Goal: Book appointment/travel/reservation

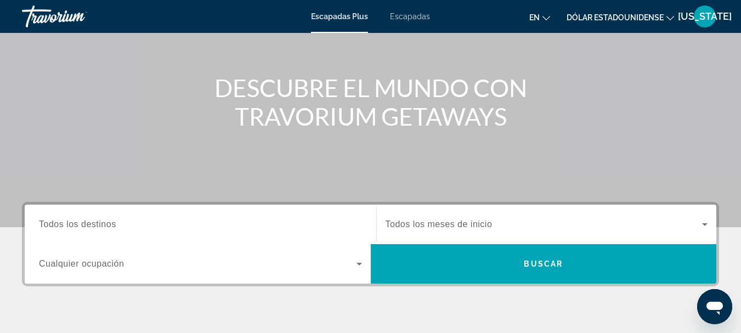
scroll to position [110, 0]
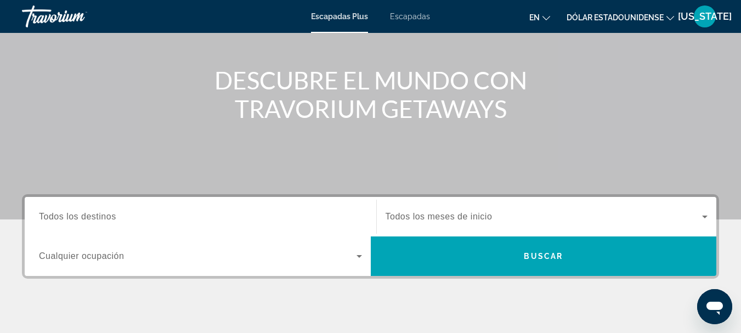
click at [332, 253] on span "Widget de búsqueda" at bounding box center [197, 255] width 317 height 13
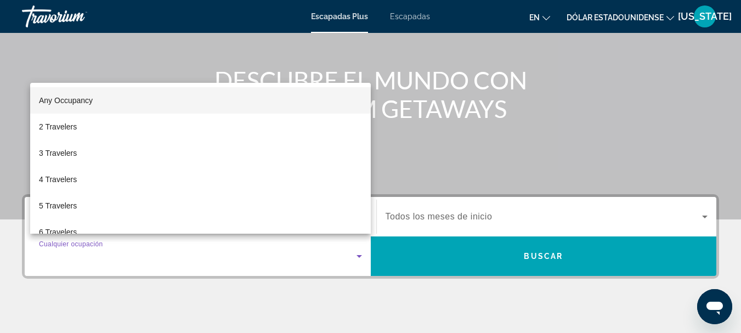
scroll to position [268, 0]
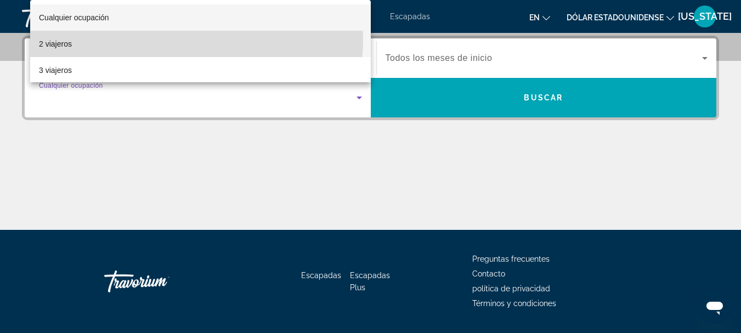
click at [172, 40] on mat-option "2 viajeros" at bounding box center [200, 44] width 340 height 26
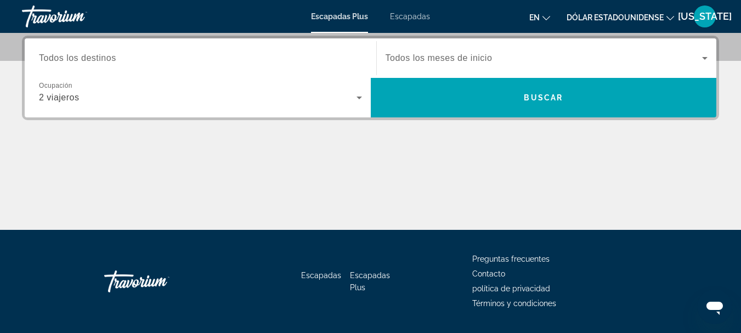
click at [406, 63] on font "Todos los meses de inicio" at bounding box center [438, 57] width 107 height 9
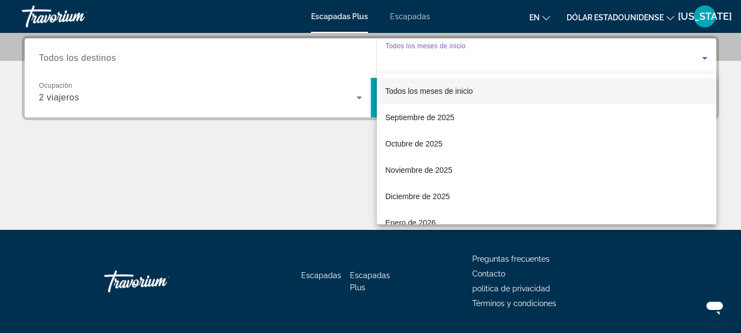
click at [405, 46] on div at bounding box center [370, 166] width 741 height 333
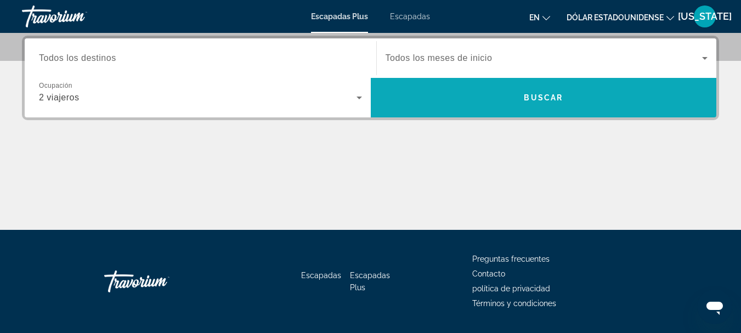
click at [421, 100] on span "Widget de búsqueda" at bounding box center [544, 97] width 346 height 26
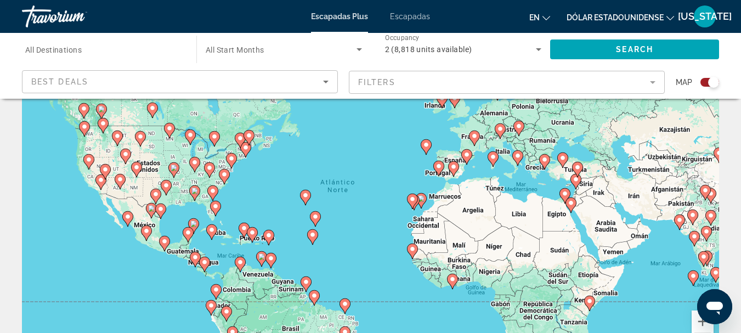
scroll to position [164, 0]
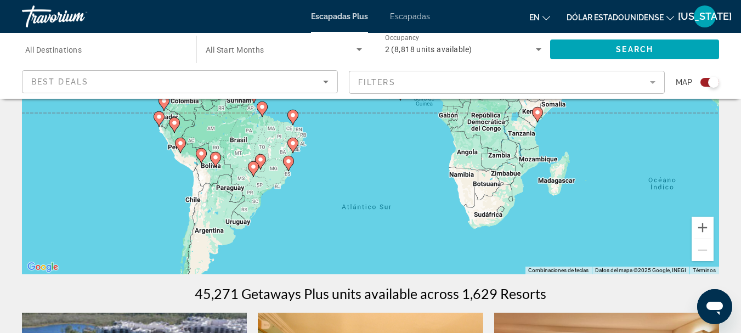
drag, startPoint x: 290, startPoint y: 220, endPoint x: 254, endPoint y: 145, distance: 83.1
click at [254, 145] on div "Para activar la función de arrastre con el teclado, pulsa Alt + Intro. Cuando h…" at bounding box center [370, 109] width 697 height 329
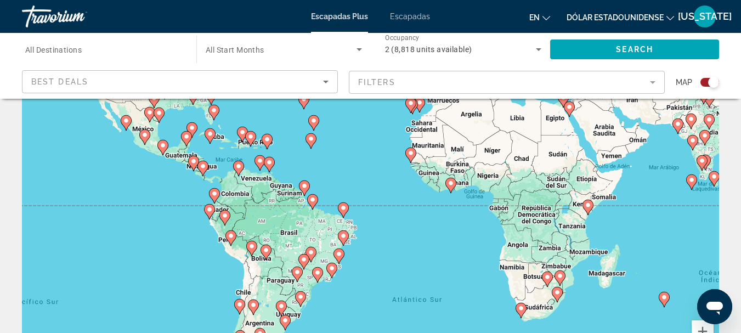
scroll to position [0, 0]
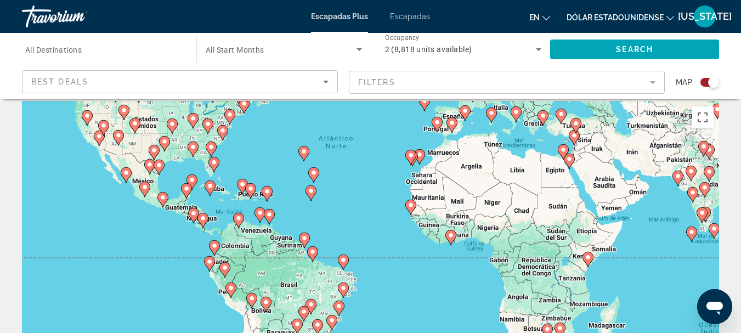
drag, startPoint x: 241, startPoint y: 147, endPoint x: 295, endPoint y: 157, distance: 54.7
click at [295, 157] on div "Para activar la función de arrastre con el teclado, pulsa Alt + Intro. Cuando h…" at bounding box center [370, 265] width 697 height 329
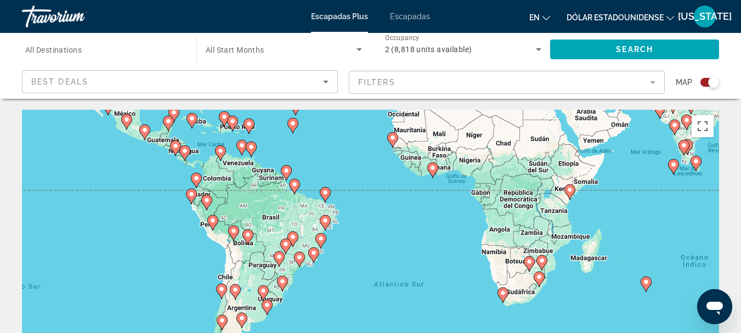
drag, startPoint x: 316, startPoint y: 239, endPoint x: 270, endPoint y: 84, distance: 161.2
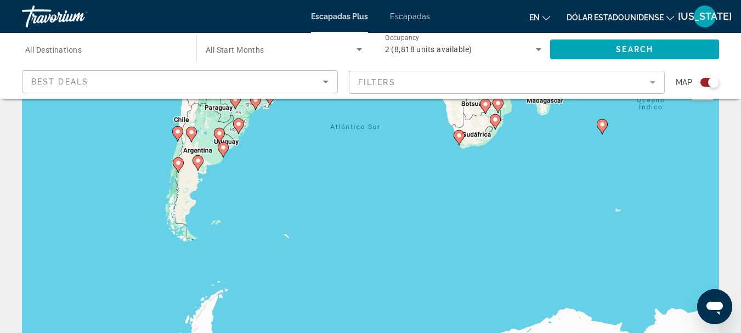
scroll to position [55, 0]
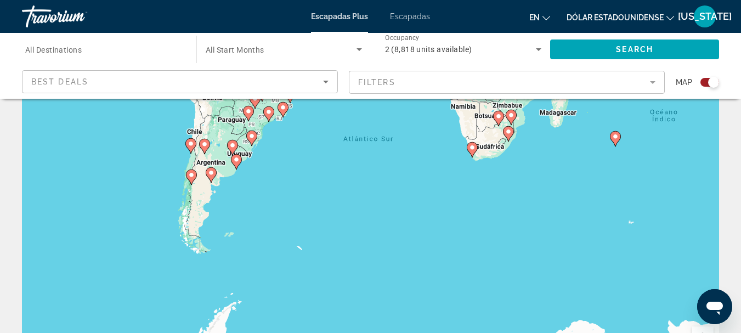
drag, startPoint x: 254, startPoint y: 147, endPoint x: 295, endPoint y: 249, distance: 110.3
click at [295, 249] on div "Para activar la función de arrastre con el teclado, pulsa Alt + Intro. Cuando h…" at bounding box center [370, 219] width 697 height 329
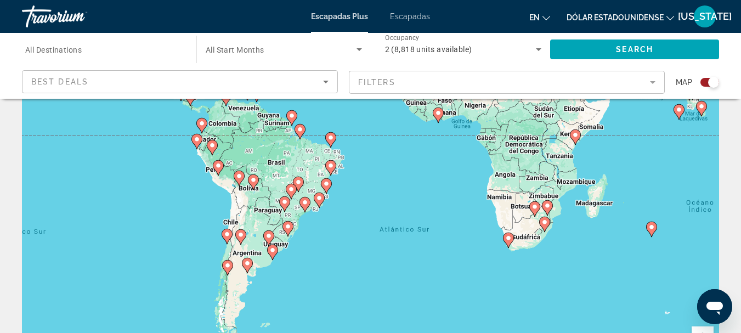
click at [323, 209] on div "Para activar la función de arrastre con el teclado, pulsa Alt + Intro. Cuando h…" at bounding box center [370, 219] width 697 height 329
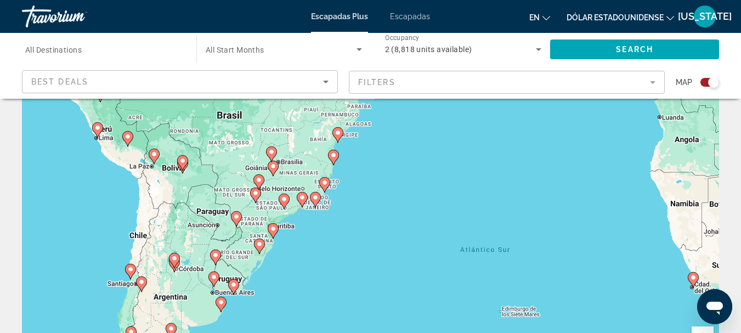
click at [337, 207] on div "Para activar la función de arrastre con el teclado, pulsa Alt + Intro. Cuando h…" at bounding box center [370, 219] width 697 height 329
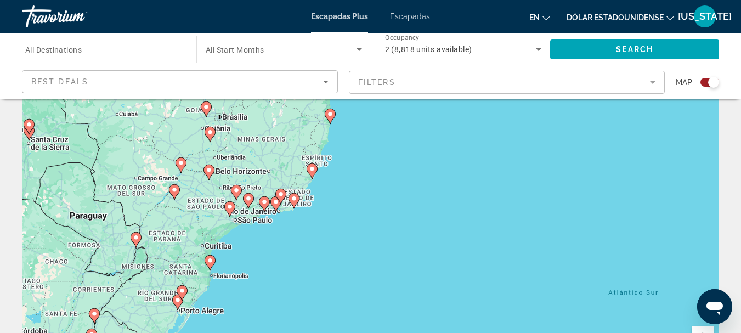
click at [337, 207] on div "Para activar la función de arrastre con el teclado, pulsa Alt + Intro. Cuando h…" at bounding box center [370, 219] width 697 height 329
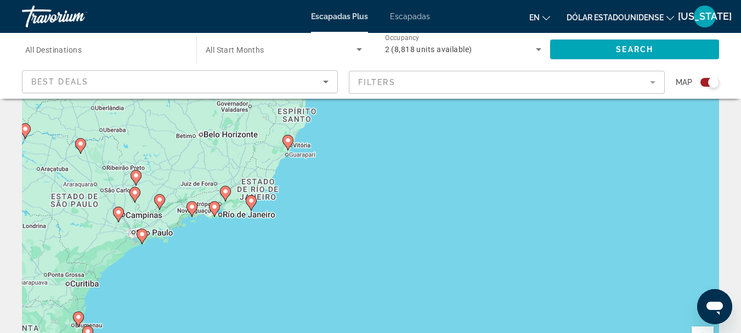
click at [267, 203] on div "Para activar la función de arrastre con el teclado, pulsa Alt + Intro. Cuando h…" at bounding box center [370, 219] width 697 height 329
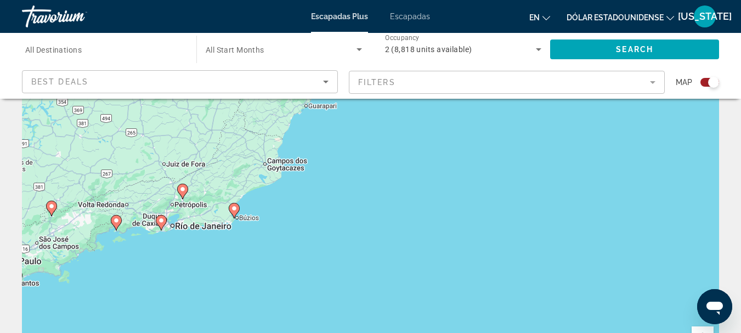
click at [180, 238] on div "Para activar la función de arrastre con el teclado, pulsa Alt + Intro. Cuando h…" at bounding box center [370, 219] width 697 height 329
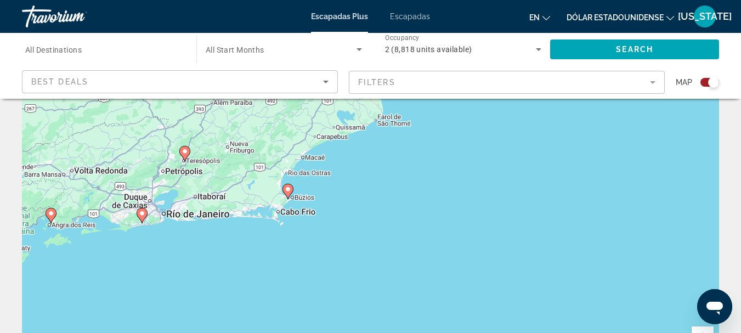
click at [286, 185] on icon "Contenido principal" at bounding box center [287, 191] width 10 height 14
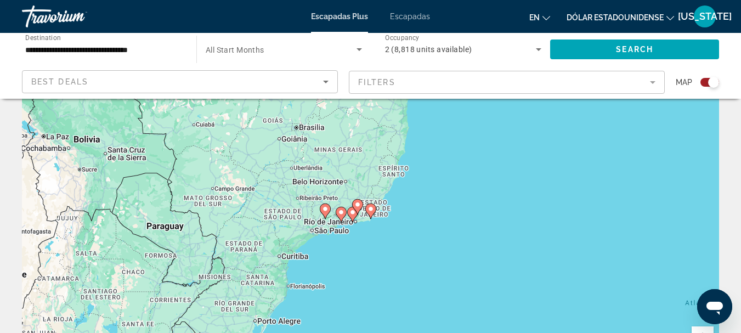
click at [370, 210] on image "Contenido principal" at bounding box center [370, 209] width 7 height 7
type input "**********"
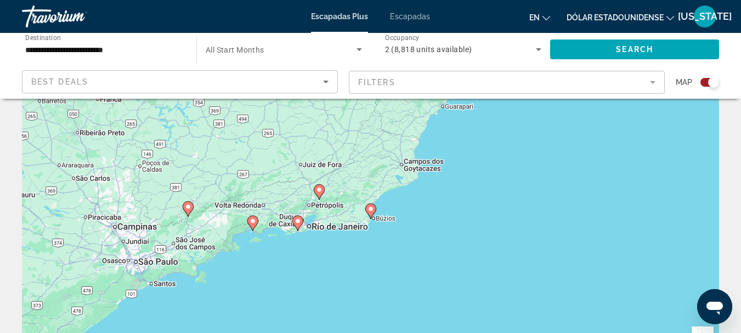
click at [370, 210] on image "Contenido principal" at bounding box center [370, 209] width 7 height 7
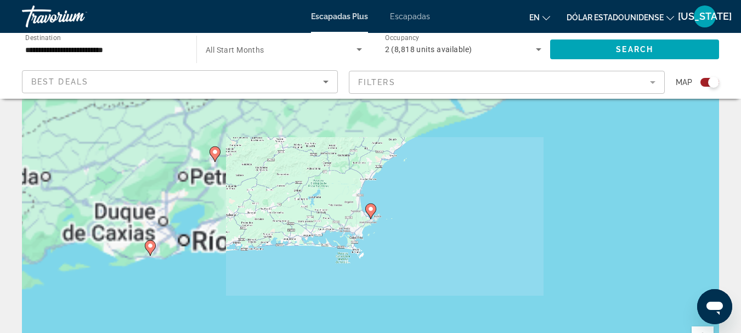
click at [370, 210] on image "Contenido principal" at bounding box center [370, 209] width 7 height 7
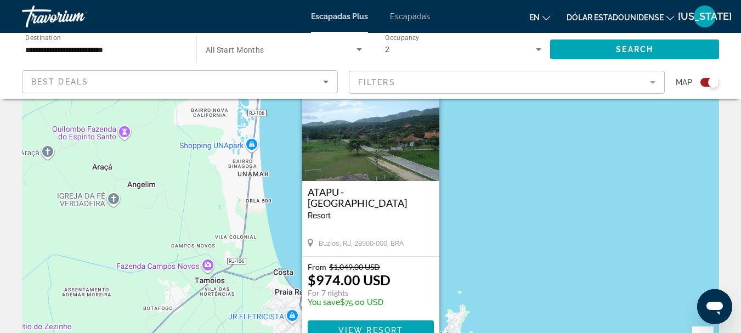
click at [367, 169] on img "Contenido principal" at bounding box center [370, 126] width 137 height 110
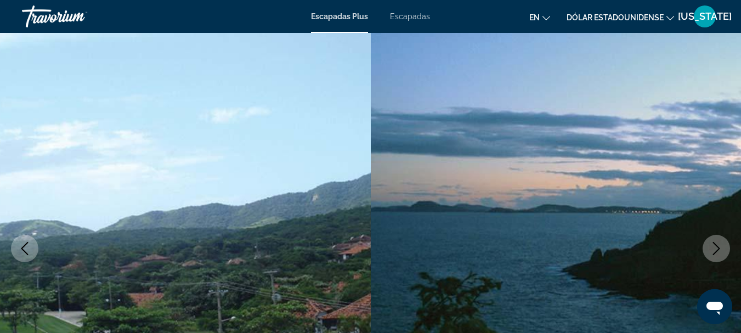
scroll to position [164, 0]
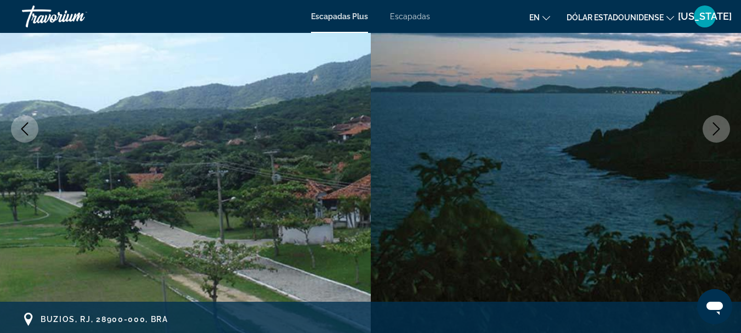
click at [725, 132] on button "Next image" at bounding box center [715, 128] width 27 height 27
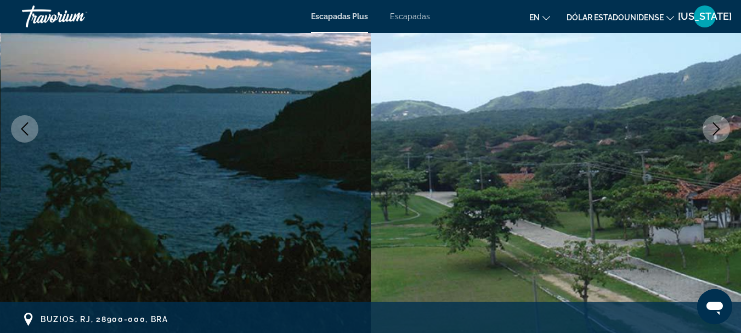
click at [724, 133] on button "Next image" at bounding box center [715, 128] width 27 height 27
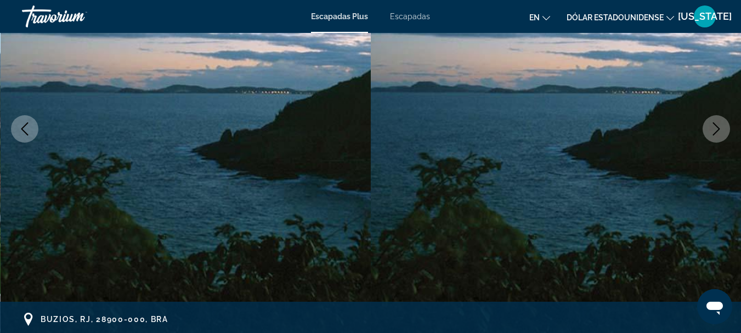
click at [722, 135] on icon "Next image" at bounding box center [716, 128] width 13 height 13
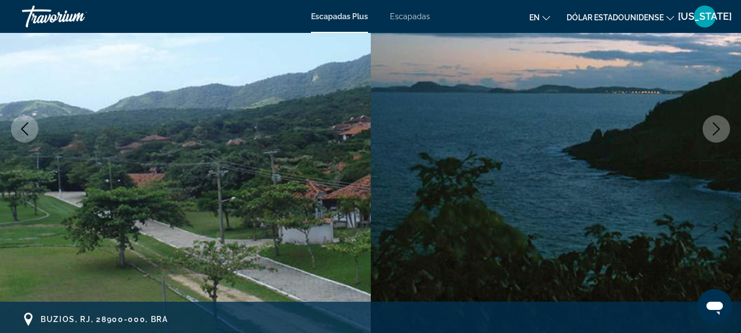
click at [722, 135] on icon "Next image" at bounding box center [716, 128] width 13 height 13
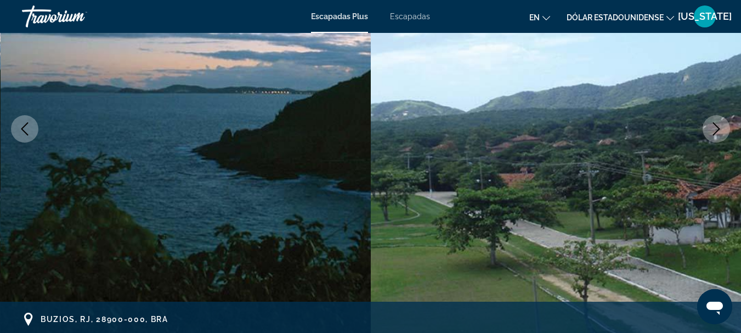
click at [722, 135] on icon "Next image" at bounding box center [716, 128] width 13 height 13
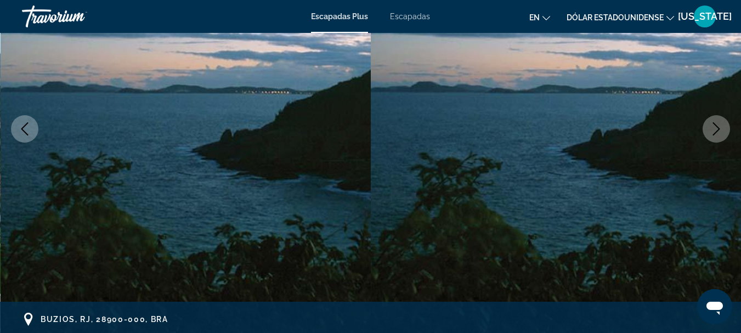
click at [722, 135] on icon "Next image" at bounding box center [716, 128] width 13 height 13
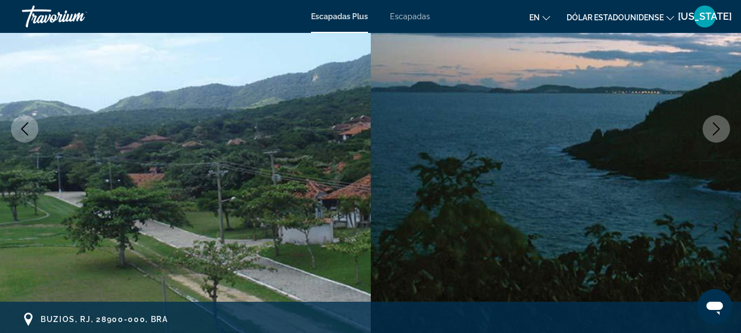
click at [721, 135] on icon "Next image" at bounding box center [716, 128] width 13 height 13
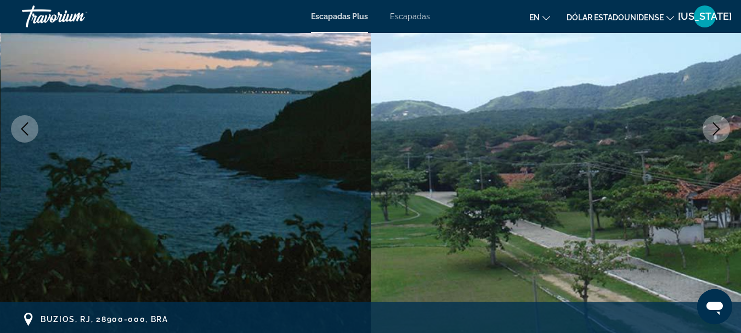
click at [721, 135] on icon "Next image" at bounding box center [716, 128] width 13 height 13
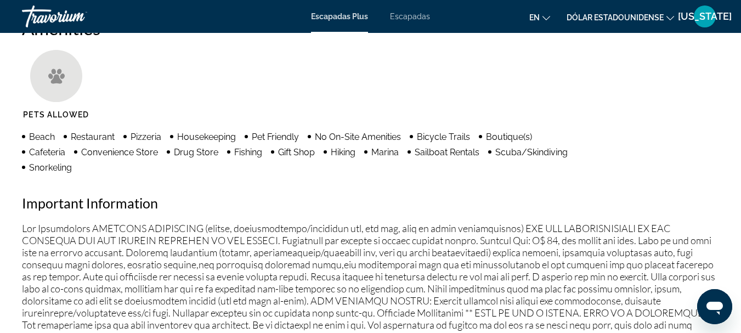
scroll to position [877, 0]
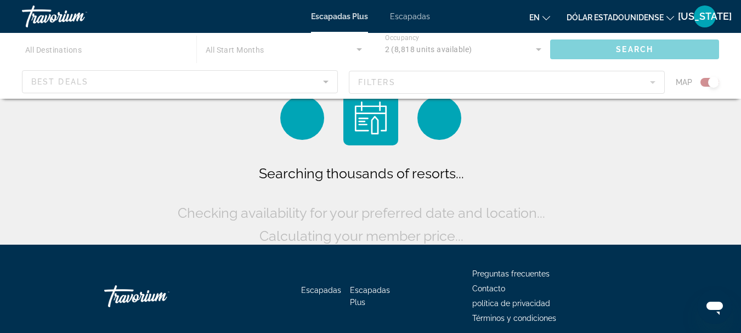
click at [277, 82] on div "Contenido principal" at bounding box center [370, 66] width 741 height 66
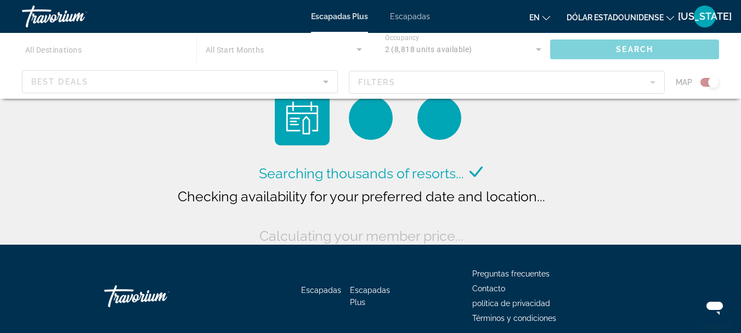
click at [322, 83] on div "Contenido principal" at bounding box center [370, 66] width 741 height 66
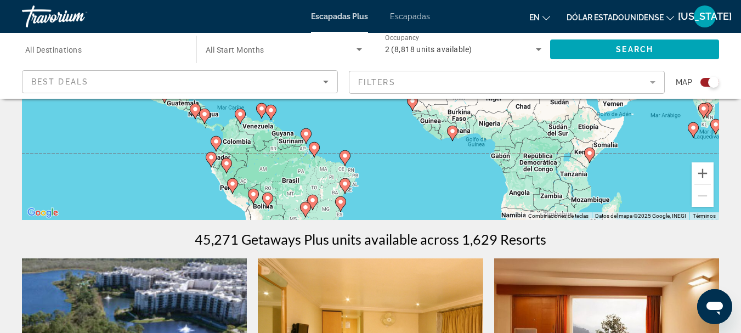
scroll to position [219, 0]
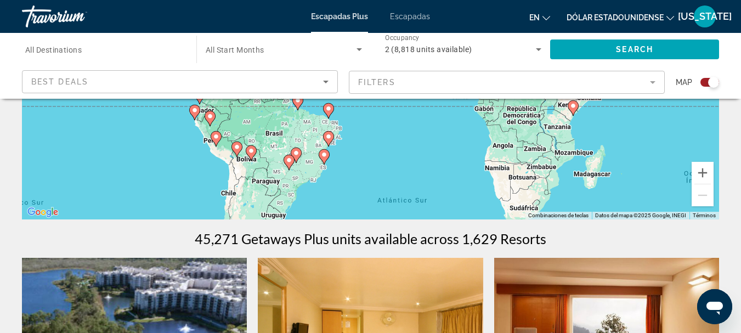
drag, startPoint x: 282, startPoint y: 179, endPoint x: 247, endPoint y: 94, distance: 91.7
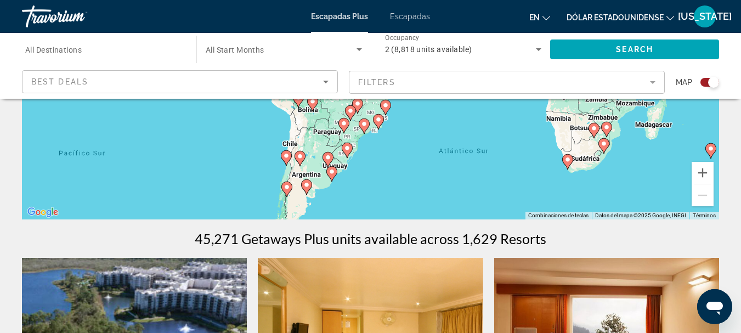
click at [388, 209] on div "Para activar la función de arrastre con el teclado, pulsa Alt + Intro. Cuando h…" at bounding box center [370, 54] width 697 height 329
click at [332, 179] on icon "Contenido principal" at bounding box center [332, 174] width 10 height 14
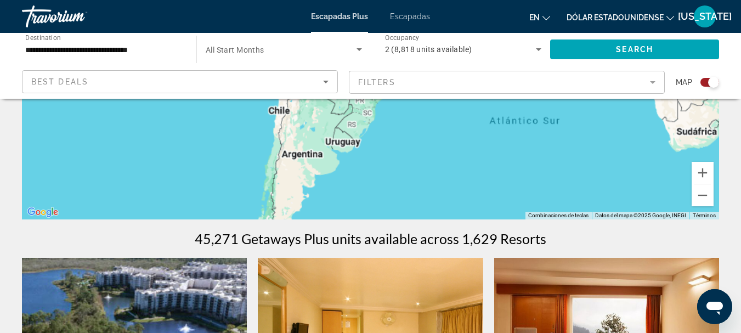
click at [332, 179] on div "Para activar la función de arrastre con el teclado, pulsa Alt + Intro. Cuando h…" at bounding box center [370, 54] width 697 height 329
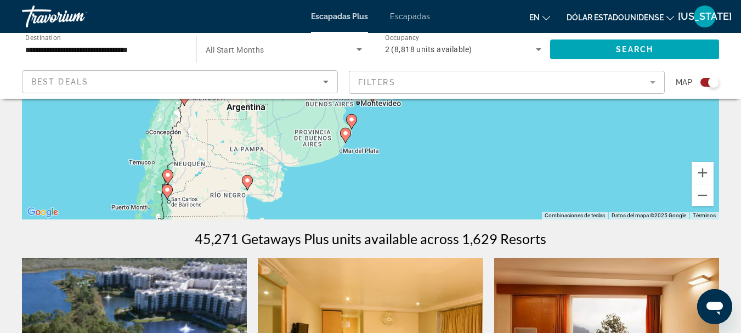
click at [358, 140] on div "Para activar la función de arrastre con el teclado, pulsa Alt + Intro. Cuando h…" at bounding box center [370, 54] width 697 height 329
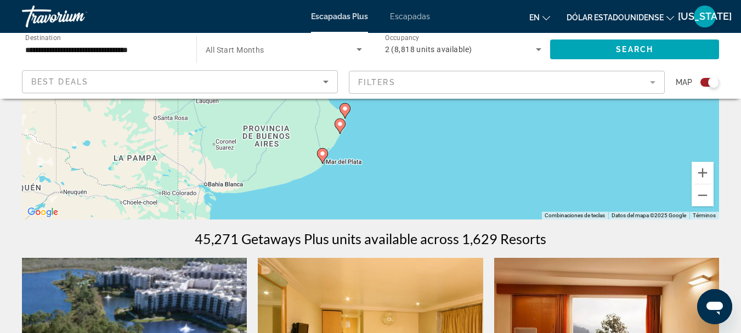
click at [343, 152] on div "Para activar la función de arrastre con el teclado, pulsa Alt + Intro. Cuando h…" at bounding box center [370, 54] width 697 height 329
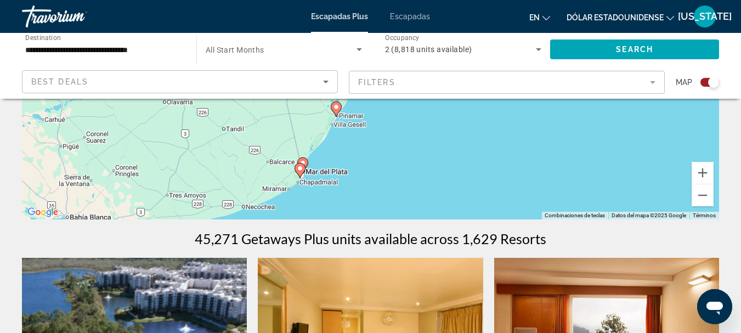
click at [390, 122] on div "Para activar la función de arrastre con el teclado, pulsa Alt + Intro. Cuando h…" at bounding box center [370, 54] width 697 height 329
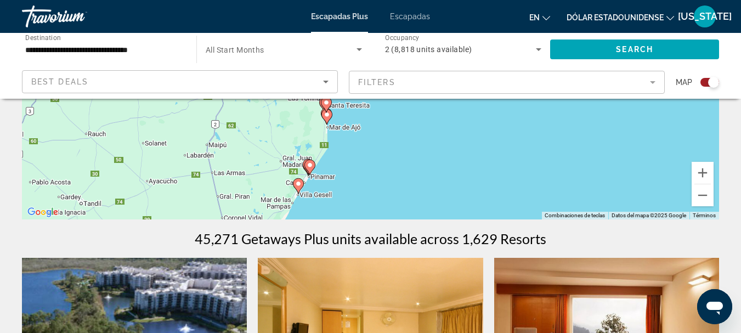
drag, startPoint x: 353, startPoint y: 130, endPoint x: 377, endPoint y: 203, distance: 76.1
click at [377, 203] on div "Para activar la función de arrastre con el teclado, pulsa Alt + Intro. Cuando h…" at bounding box center [370, 54] width 697 height 329
click at [312, 172] on icon "Contenido principal" at bounding box center [310, 169] width 10 height 14
type input "**********"
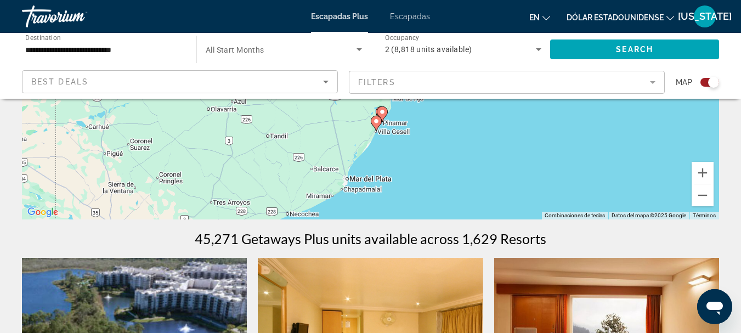
drag, startPoint x: 405, startPoint y: 156, endPoint x: 408, endPoint y: 184, distance: 28.2
click at [408, 184] on div "Para activar la función de arrastre con el teclado, pulsa Alt + Intro. Cuando h…" at bounding box center [370, 54] width 697 height 329
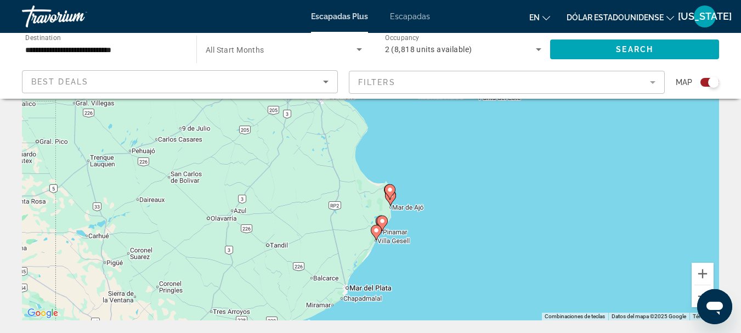
scroll to position [110, 0]
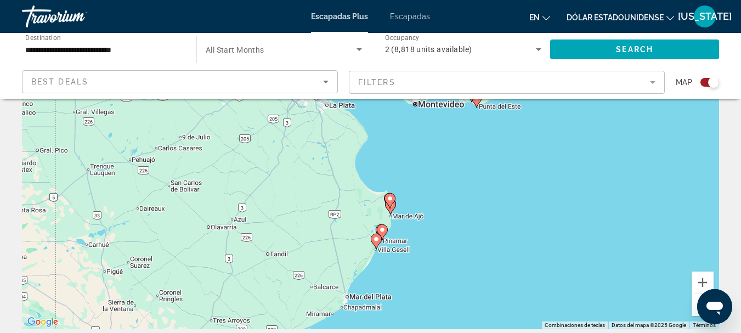
click at [418, 232] on div "Para activar la función de arrastre con el teclado, pulsa Alt + Intro. Cuando h…" at bounding box center [370, 164] width 697 height 329
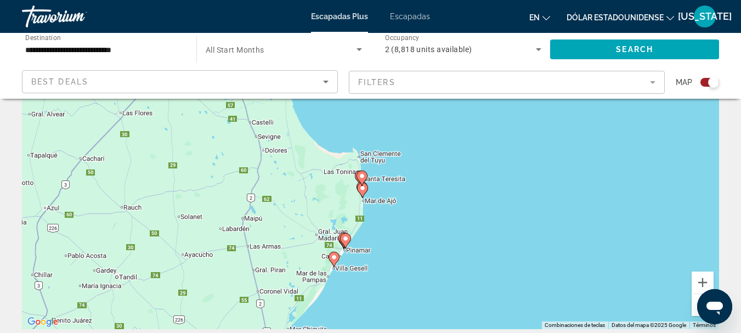
click at [263, 191] on div "Para activar la función de arrastre con el teclado, pulsa Alt + Intro. Cuando h…" at bounding box center [370, 164] width 697 height 329
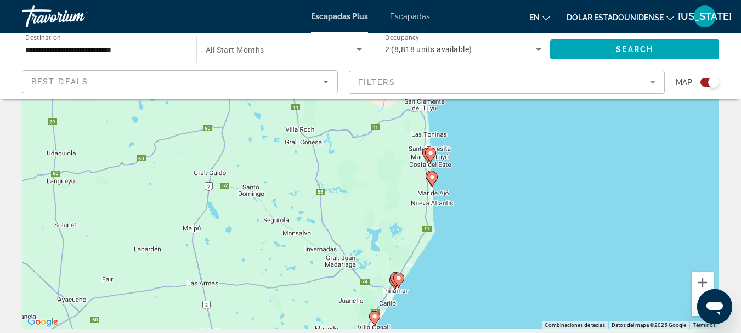
drag, startPoint x: 407, startPoint y: 243, endPoint x: 359, endPoint y: 198, distance: 65.6
click at [359, 198] on div "Para activar la función de arrastre con el teclado, pulsa Alt + Intro. Cuando h…" at bounding box center [370, 164] width 697 height 329
click at [392, 252] on div "Para activar la función de arrastre con el teclado, pulsa Alt + Intro. Cuando h…" at bounding box center [370, 164] width 697 height 329
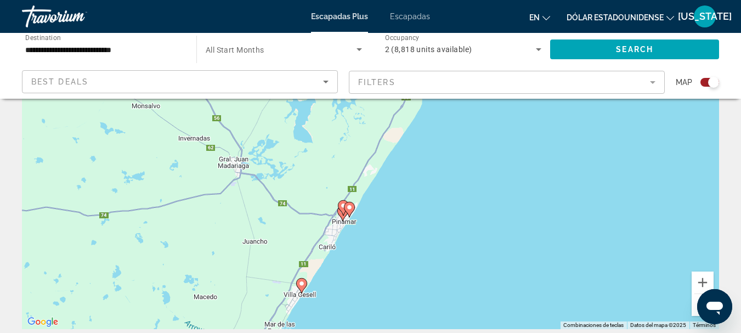
drag, startPoint x: 396, startPoint y: 271, endPoint x: 332, endPoint y: 153, distance: 134.7
click at [332, 153] on div "Para activar la función de arrastre con el teclado, pulsa Alt + Intro. Cuando h…" at bounding box center [370, 164] width 697 height 329
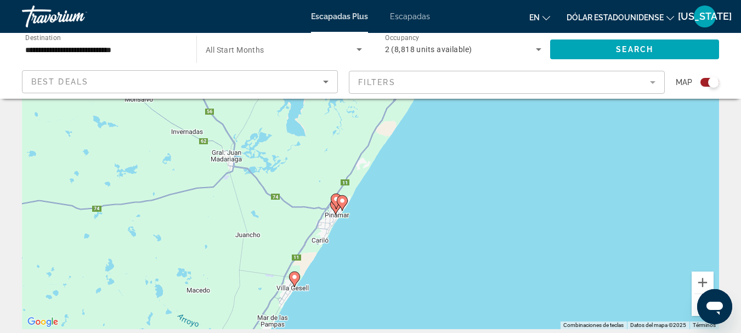
click at [311, 219] on div "Para activar la función de arrastre con el teclado, pulsa Alt + Intro. Cuando h…" at bounding box center [370, 164] width 697 height 329
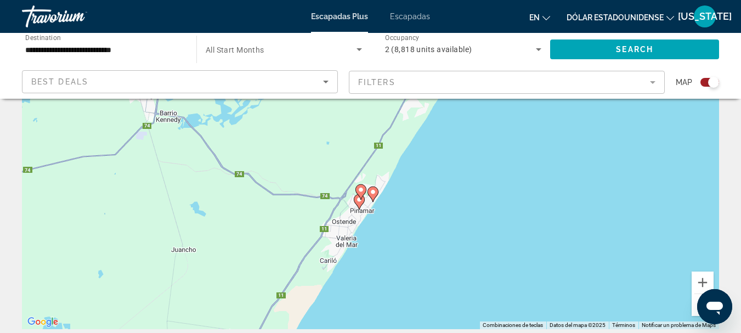
click at [366, 215] on div "Para activar la función de arrastre con el teclado, pulsa Alt + Intro. Cuando h…" at bounding box center [370, 164] width 697 height 329
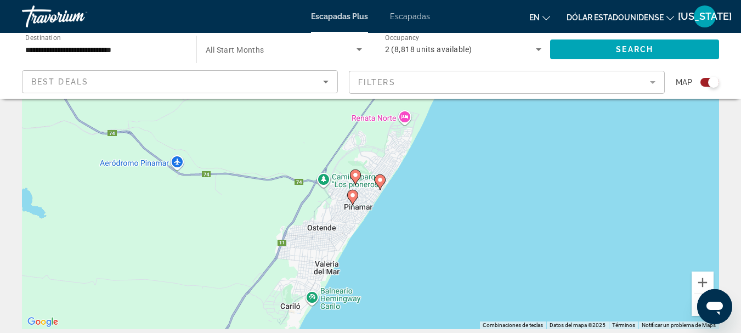
click at [366, 215] on div "Para activar la función de arrastre con el teclado, pulsa Alt + Intro. Cuando h…" at bounding box center [370, 164] width 697 height 329
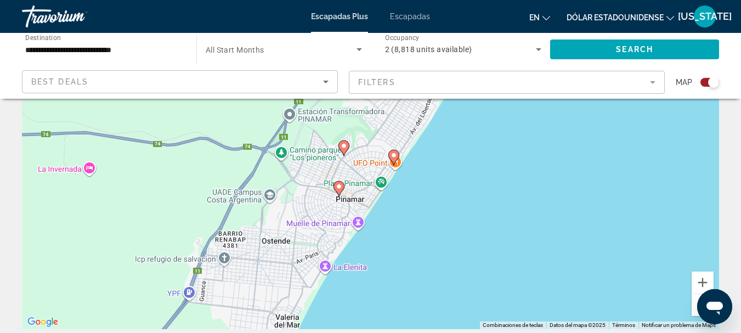
click at [339, 190] on icon "Contenido principal" at bounding box center [338, 188] width 10 height 14
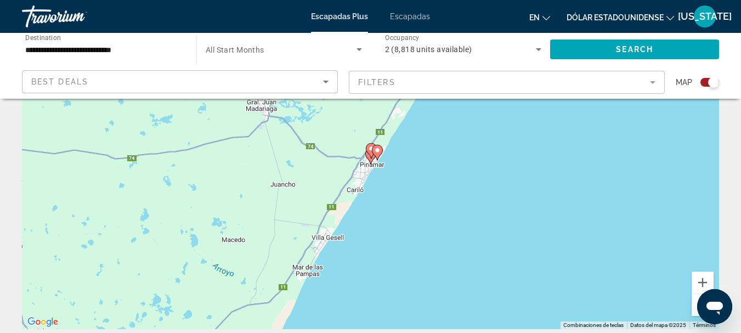
click at [372, 161] on icon "Contenido principal" at bounding box center [370, 156] width 10 height 14
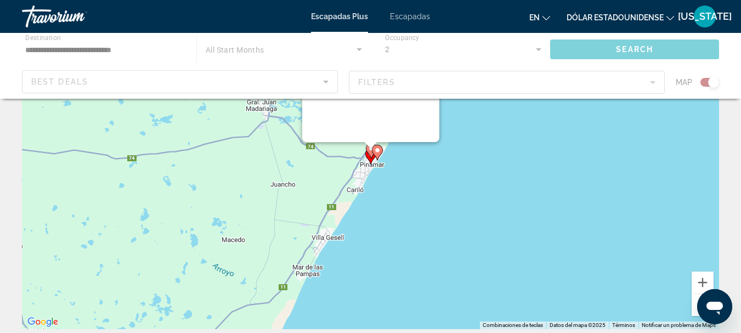
scroll to position [1, 0]
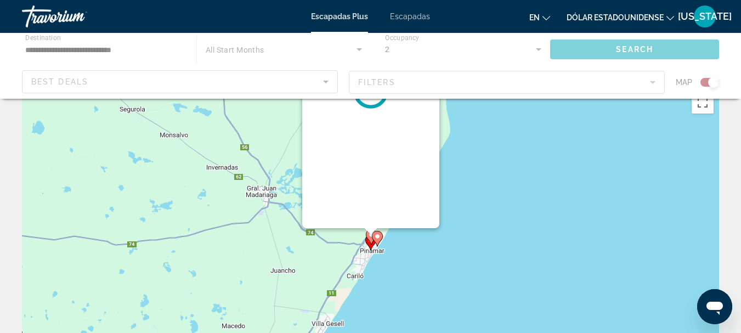
click at [372, 251] on div "Para desplazarte, pulsa las teclas [PERSON_NAME]. Para activar la función de ar…" at bounding box center [719, 251] width 697 height 0
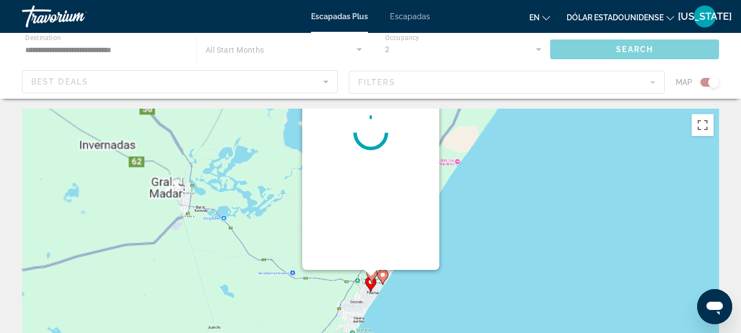
scroll to position [0, 0]
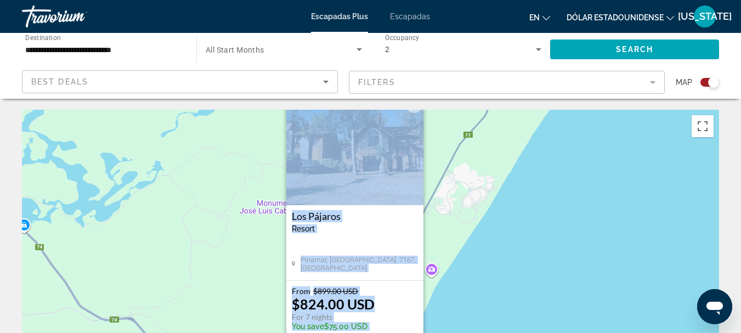
drag, startPoint x: 161, startPoint y: 271, endPoint x: 146, endPoint y: 214, distance: 58.9
click at [146, 214] on div "Para activar la función de arrastre con el teclado, pulsa Alt + Intro. Cuando h…" at bounding box center [370, 274] width 697 height 329
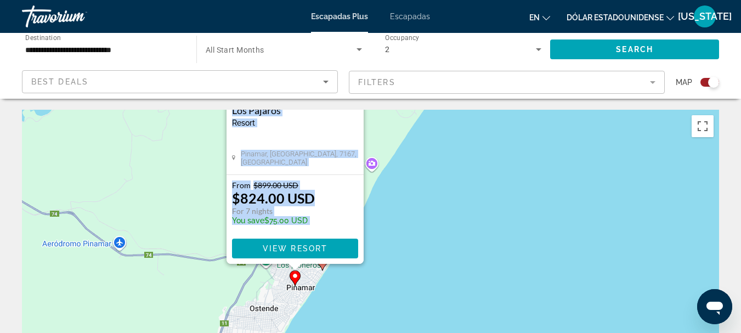
drag, startPoint x: 228, startPoint y: 275, endPoint x: 164, endPoint y: 166, distance: 126.1
click at [164, 166] on div "Para activar la función de arrastre con el teclado, pulsa Alt + Intro. Cuando h…" at bounding box center [370, 274] width 697 height 329
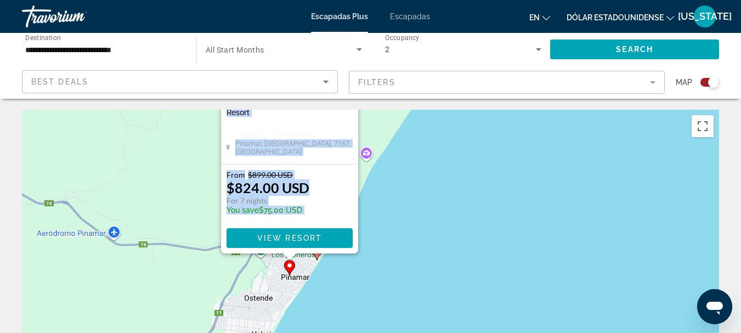
click at [316, 262] on div "Para activar la función de arrastre con el teclado, pulsa Alt + Intro. Cuando h…" at bounding box center [370, 274] width 697 height 329
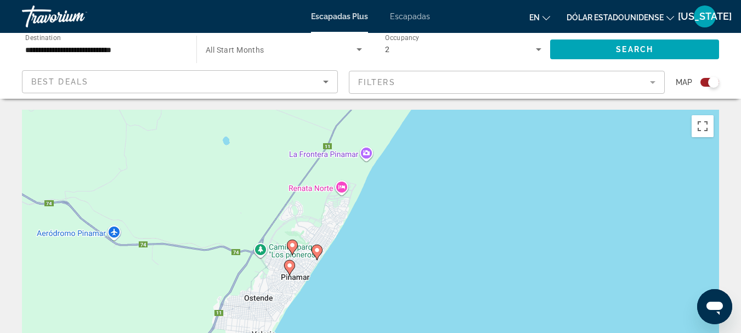
click at [316, 262] on div "Para activar la función de arrastre con el teclado, pulsa Alt + Intro. Cuando h…" at bounding box center [370, 274] width 697 height 329
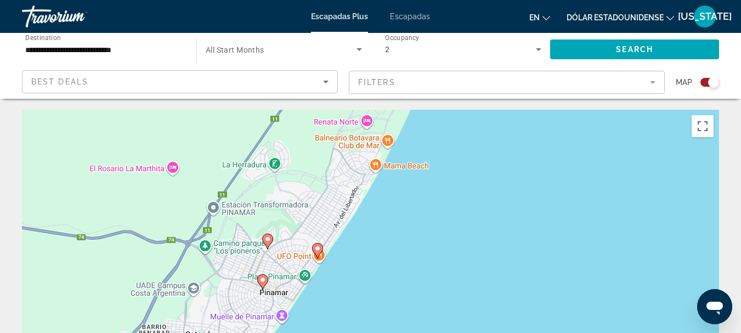
click at [318, 255] on icon "Contenido principal" at bounding box center [317, 250] width 10 height 14
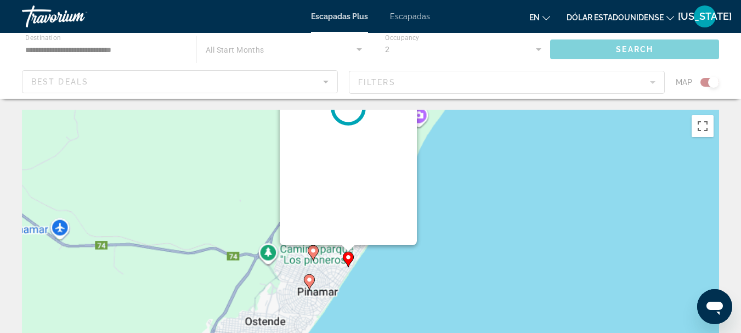
click at [371, 274] on div "Contenido principal" at bounding box center [719, 274] width 697 height 0
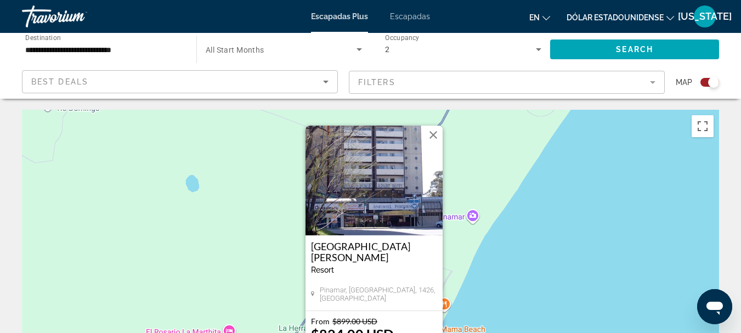
click at [340, 264] on div "[GEOGRAPHIC_DATA][PERSON_NAME] - This is an adults only resort" at bounding box center [374, 262] width 126 height 42
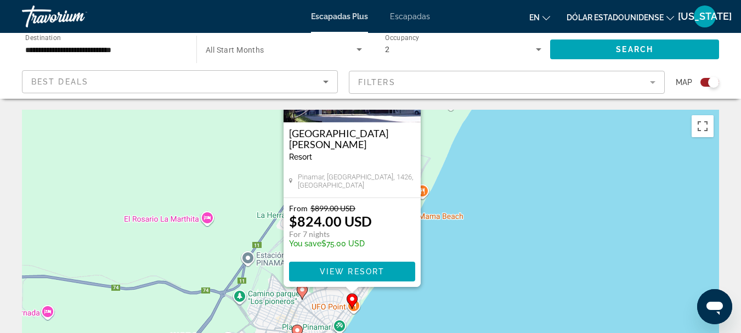
drag, startPoint x: 258, startPoint y: 257, endPoint x: 221, endPoint y: 122, distance: 139.4
click at [221, 122] on div "Para activar la función de arrastre con el teclado, pulsa Alt + Intro. Cuando h…" at bounding box center [370, 274] width 697 height 329
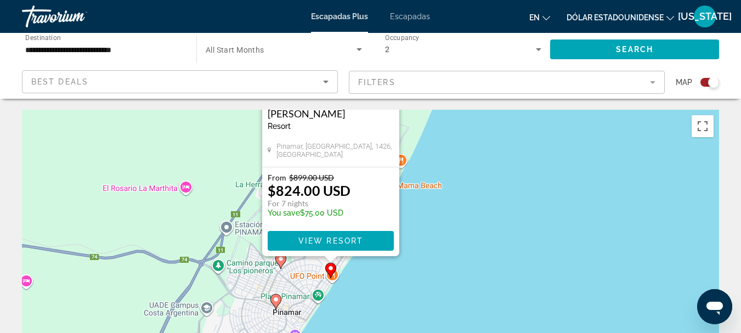
click at [282, 262] on image "Contenido principal" at bounding box center [280, 259] width 7 height 7
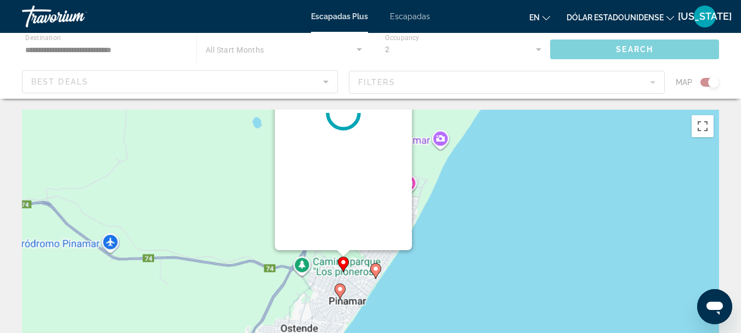
click at [282, 262] on div "Para activar la función de arrastre con el teclado, pulsa Alt + Intro. Cuando h…" at bounding box center [370, 274] width 697 height 329
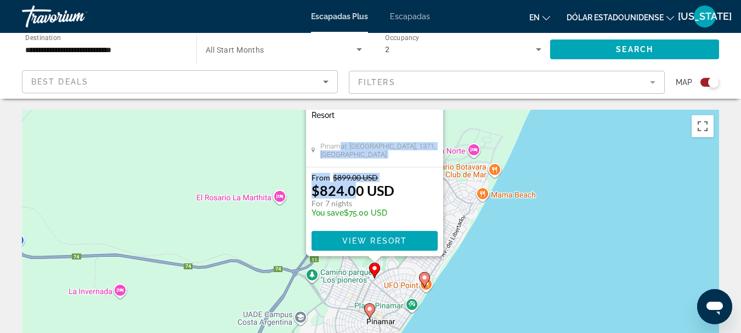
drag, startPoint x: 340, startPoint y: 159, endPoint x: 352, endPoint y: 189, distance: 32.0
click at [352, 189] on div "[GEOGRAPHIC_DATA] - This is an adults only resort [GEOGRAPHIC_DATA], [GEOGRAPHI…" at bounding box center [374, 119] width 137 height 274
click at [340, 147] on div "[GEOGRAPHIC_DATA] - This is an adults only resort [GEOGRAPHIC_DATA], [GEOGRAPHI…" at bounding box center [374, 129] width 137 height 75
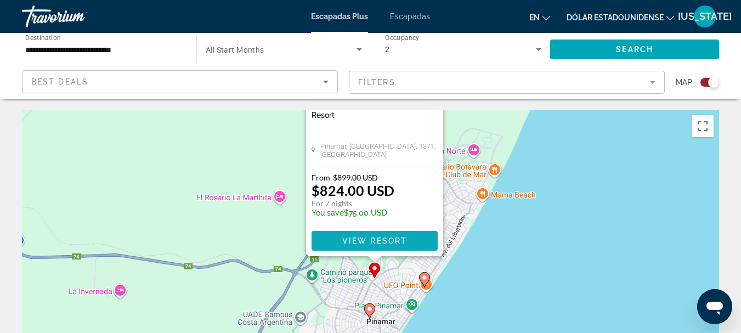
click at [402, 240] on span "View Resort" at bounding box center [374, 240] width 65 height 9
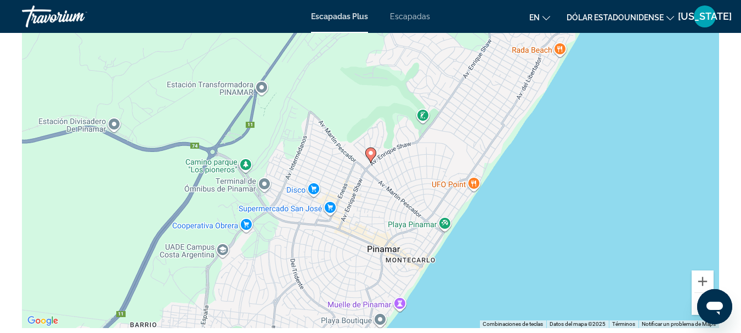
scroll to position [1426, 0]
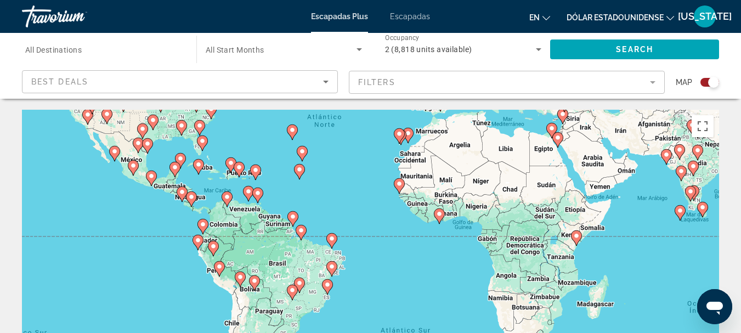
drag, startPoint x: 219, startPoint y: 323, endPoint x: 187, endPoint y: 117, distance: 208.6
click at [200, 155] on div "Para activar la función de arrastre con el teclado, pulsa Alt + Intro. Cuando h…" at bounding box center [370, 274] width 697 height 329
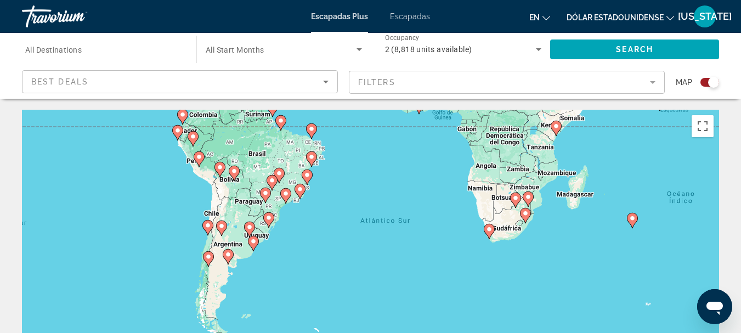
drag, startPoint x: 237, startPoint y: 295, endPoint x: 226, endPoint y: 219, distance: 76.5
click at [226, 219] on div "Para activar la función de arrastre con el teclado, pulsa Alt + Intro. Cuando h…" at bounding box center [370, 274] width 697 height 329
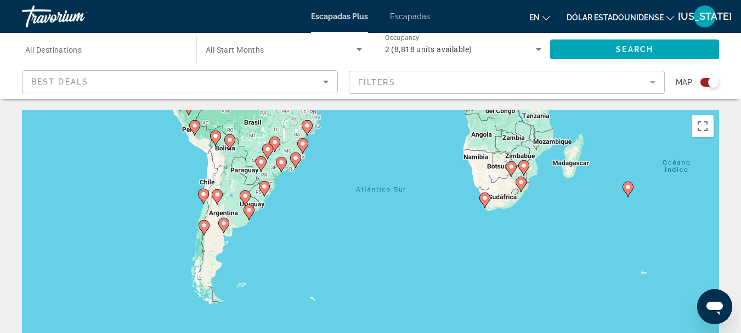
click at [273, 207] on div "Para activar la función de arrastre con el teclado, pulsa Alt + Intro. Cuando h…" at bounding box center [370, 274] width 697 height 329
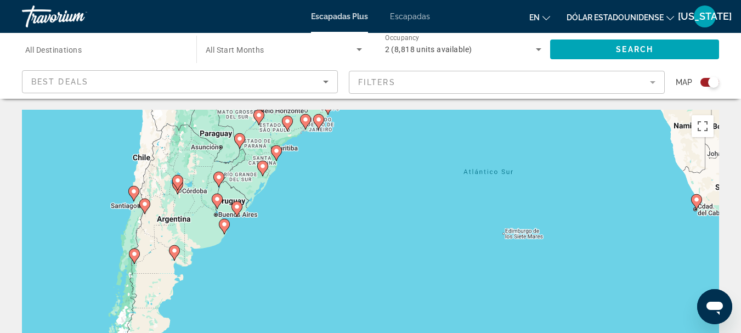
click at [273, 207] on div "Para activar la función de arrastre con el teclado, pulsa Alt + Intro. Cuando h…" at bounding box center [370, 274] width 697 height 329
click at [265, 230] on div "Para activar la función de arrastre con el teclado, pulsa Alt + Intro. Cuando h…" at bounding box center [370, 274] width 697 height 329
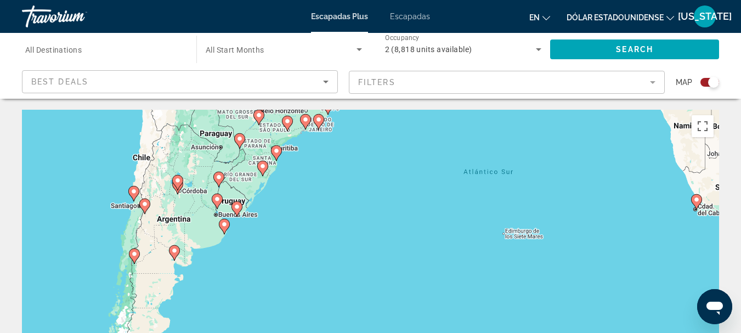
click at [265, 230] on div "Para activar la función de arrastre con el teclado, pulsa Alt + Intro. Cuando h…" at bounding box center [370, 274] width 697 height 329
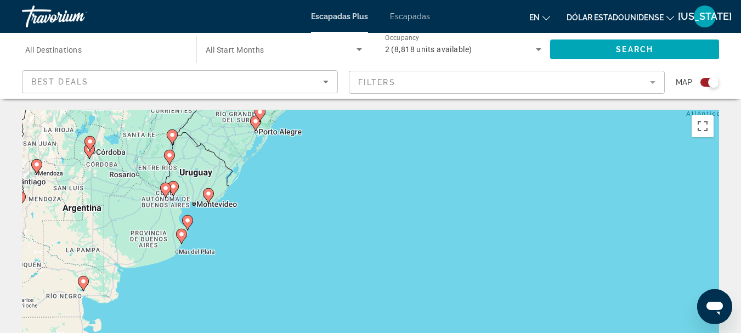
click at [235, 214] on div "Para activar la función de arrastre con el teclado, pulsa Alt + Intro. Cuando h…" at bounding box center [370, 274] width 697 height 329
click at [236, 214] on div "Para activar la función de arrastre con el teclado, pulsa Alt + Intro. Cuando h…" at bounding box center [370, 274] width 697 height 329
click at [173, 220] on div "Para activar la función de arrastre con el teclado, pulsa Alt + Intro. Cuando h…" at bounding box center [370, 274] width 697 height 329
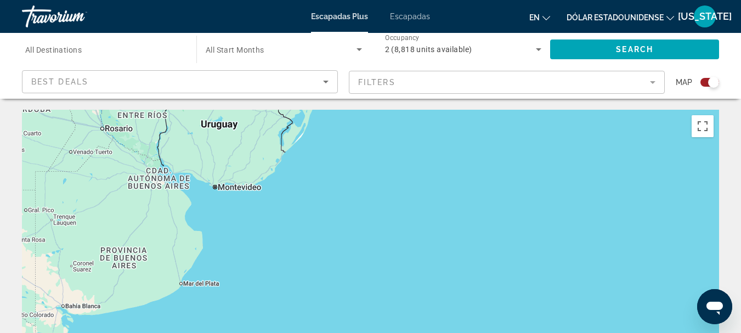
click at [243, 257] on div "Para activar la función de arrastre con el teclado, pulsa Alt + Intro. Cuando h…" at bounding box center [370, 274] width 697 height 329
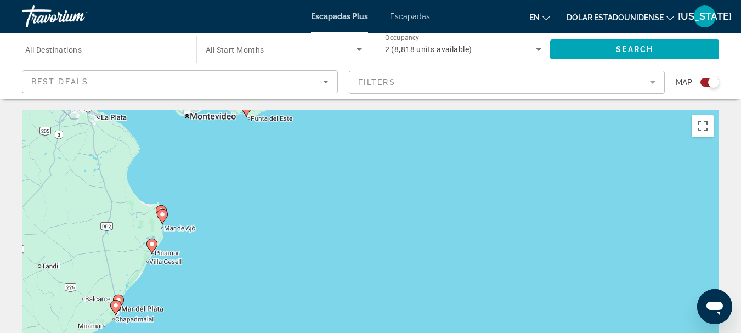
click at [209, 215] on div "Para activar la función de arrastre con el teclado, pulsa Alt + Intro. Cuando h…" at bounding box center [370, 274] width 697 height 329
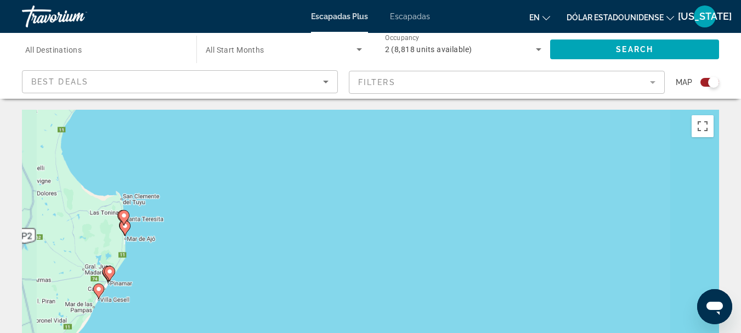
click at [171, 169] on div "Para activar la función de arrastre con el teclado, pulsa Alt + Intro. Cuando h…" at bounding box center [370, 274] width 697 height 329
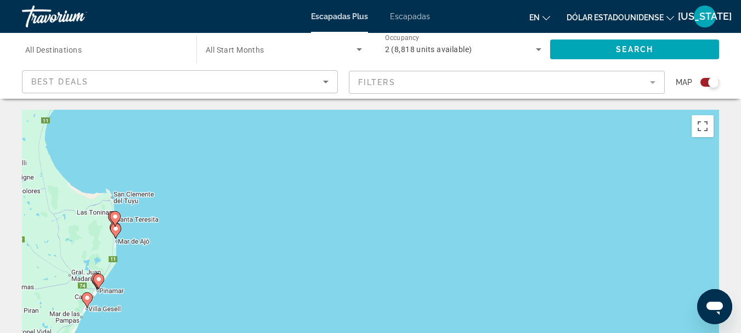
click at [171, 169] on div "Para activar la función de arrastre con el teclado, pulsa Alt + Intro. Cuando h…" at bounding box center [370, 274] width 697 height 329
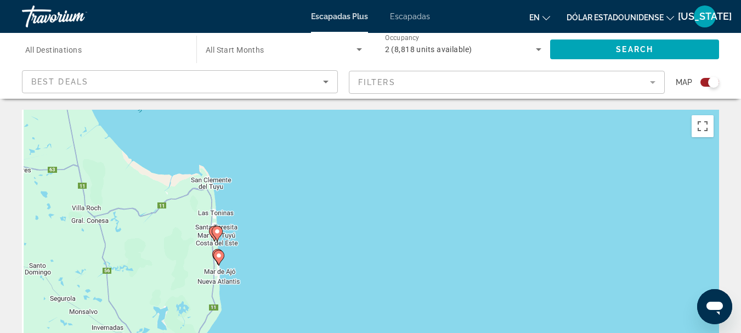
drag, startPoint x: 287, startPoint y: 253, endPoint x: 380, endPoint y: 213, distance: 101.4
click at [380, 213] on div "Para activar la función de arrastre con el teclado, pulsa Alt + Intro. Cuando h…" at bounding box center [370, 274] width 697 height 329
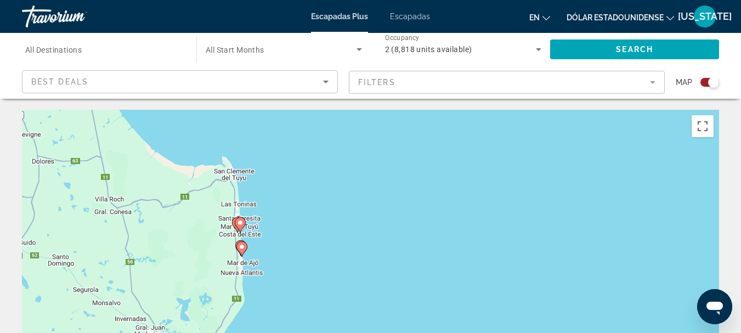
click at [212, 229] on div "Para activar la función de arrastre con el teclado, pulsa Alt + Intro. Cuando h…" at bounding box center [370, 274] width 697 height 329
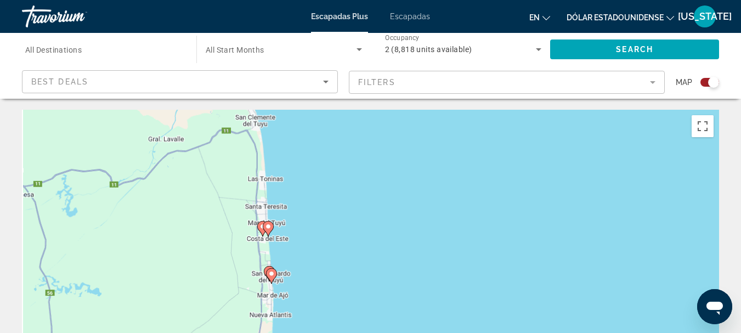
click at [212, 229] on div "Para activar la función de arrastre con el teclado, pulsa Alt + Intro. Cuando h…" at bounding box center [370, 274] width 697 height 329
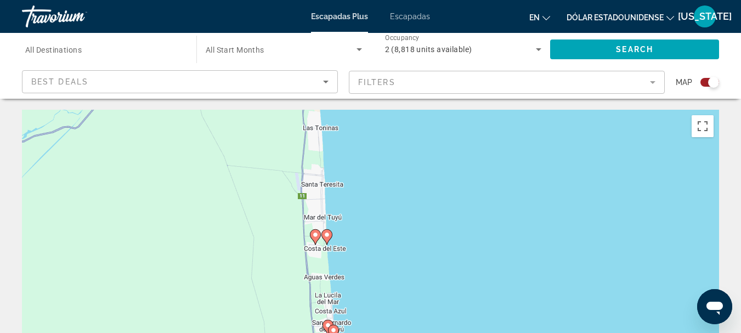
click at [271, 175] on div "Para activar la función de arrastre con el teclado, pulsa Alt + Intro. Cuando h…" at bounding box center [370, 274] width 697 height 329
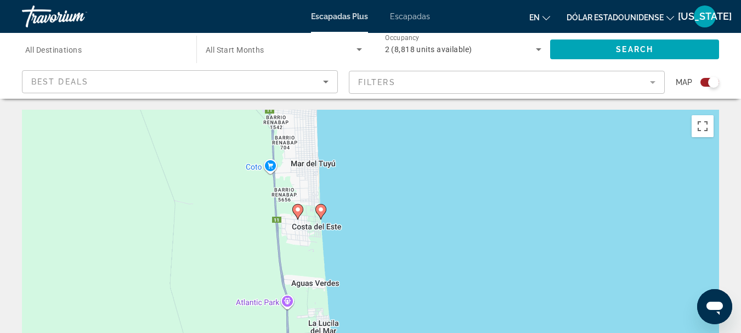
drag, startPoint x: 302, startPoint y: 253, endPoint x: 240, endPoint y: 158, distance: 113.5
click at [240, 158] on div "Para activar la función de arrastre con el teclado, pulsa Alt + Intro. Cuando h…" at bounding box center [370, 274] width 697 height 329
click at [296, 213] on icon "Contenido principal" at bounding box center [297, 212] width 10 height 14
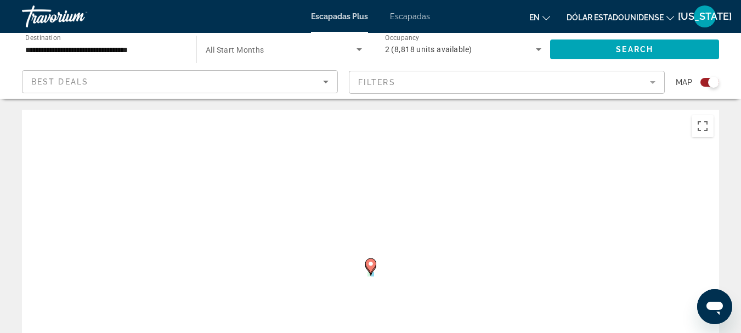
click at [296, 213] on div "Para activar la función de arrastre con el teclado, pulsa Alt + Intro. Cuando h…" at bounding box center [370, 274] width 697 height 329
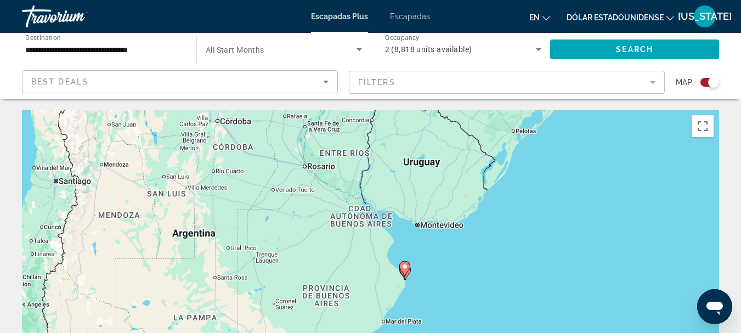
drag, startPoint x: 377, startPoint y: 280, endPoint x: 303, endPoint y: 174, distance: 129.9
click at [303, 175] on div "Para activar la función de arrastre con el teclado, pulsa Alt + Intro. Cuando h…" at bounding box center [370, 274] width 697 height 329
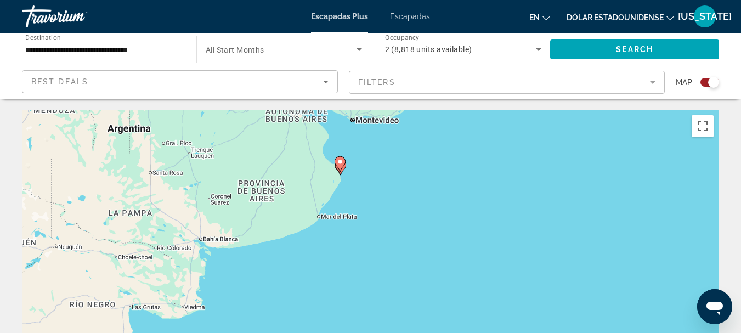
click at [338, 167] on icon "Contenido principal" at bounding box center [339, 164] width 10 height 14
type input "**********"
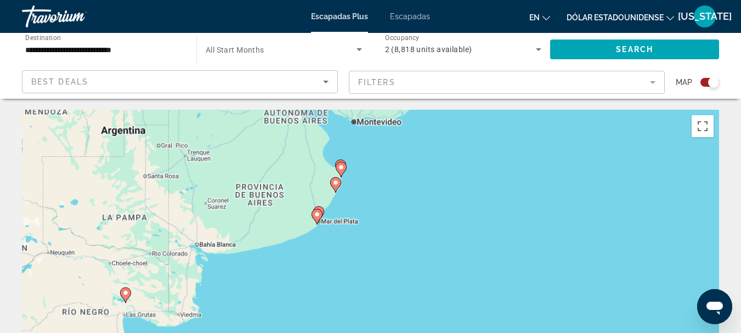
click at [338, 167] on div "Para activar la función de arrastre con el teclado, pulsa Alt + Intro. Cuando h…" at bounding box center [370, 274] width 697 height 329
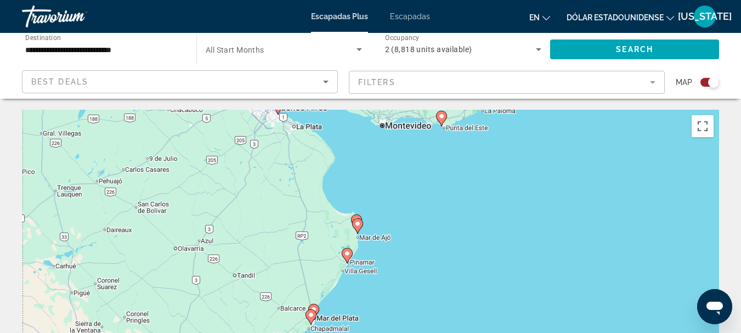
click at [360, 230] on gmp-advanced-marker "Contenido principal" at bounding box center [357, 226] width 11 height 16
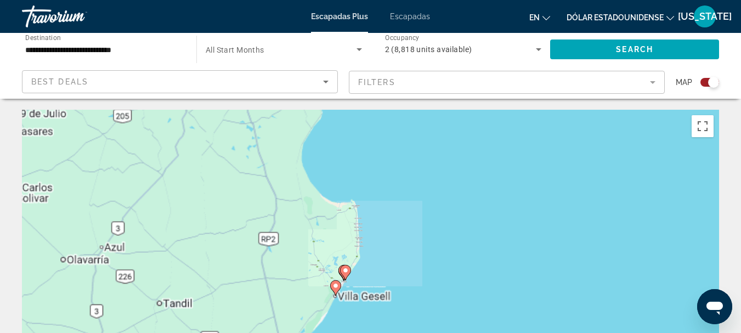
click at [360, 230] on div "Para activar la función de arrastre con el teclado, pulsa Alt + Intro. Cuando h…" at bounding box center [370, 274] width 697 height 329
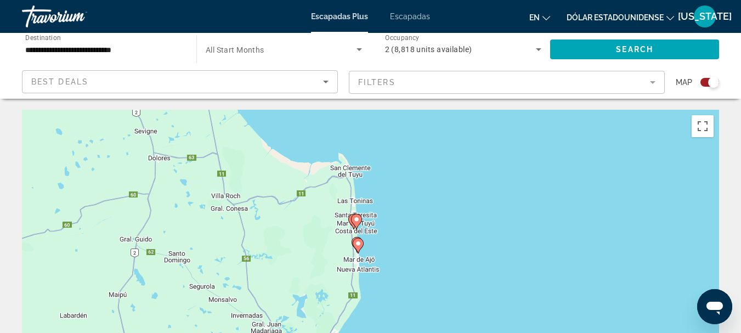
click at [353, 214] on gmp-advanced-marker "Contenido principal" at bounding box center [356, 221] width 11 height 16
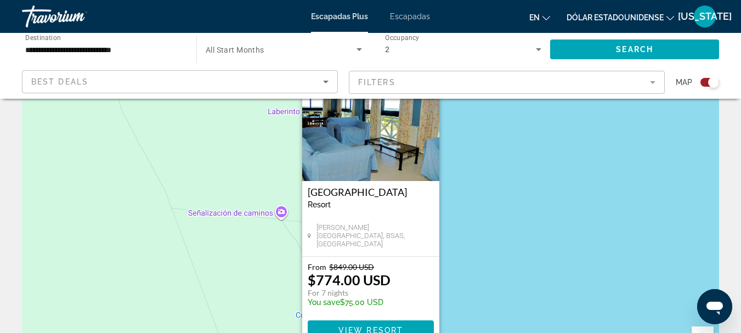
scroll to position [219, 0]
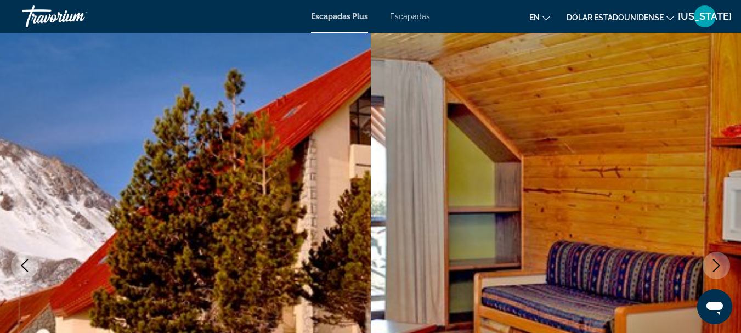
scroll to position [55, 0]
